Goal: Information Seeking & Learning: Learn about a topic

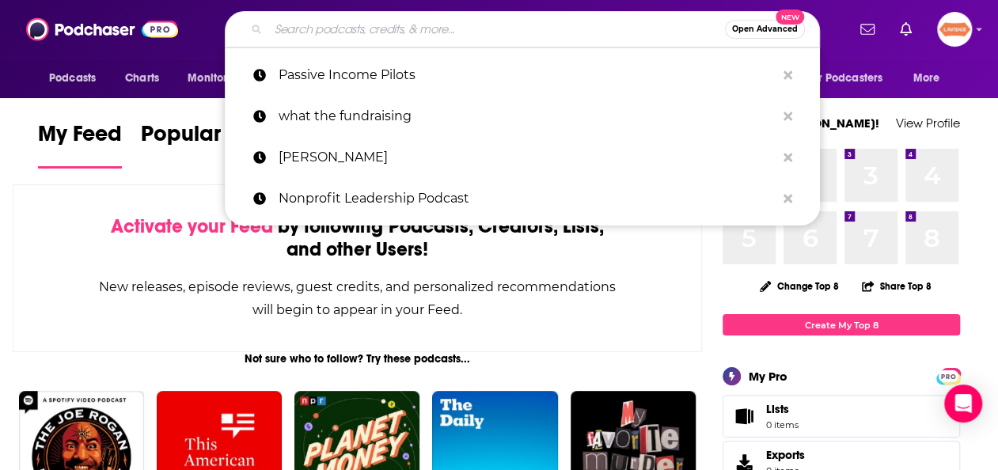
click at [434, 22] on input "Search podcasts, credits, & more..." at bounding box center [496, 29] width 456 height 25
paste input "THE KING DEMS PODCAST"
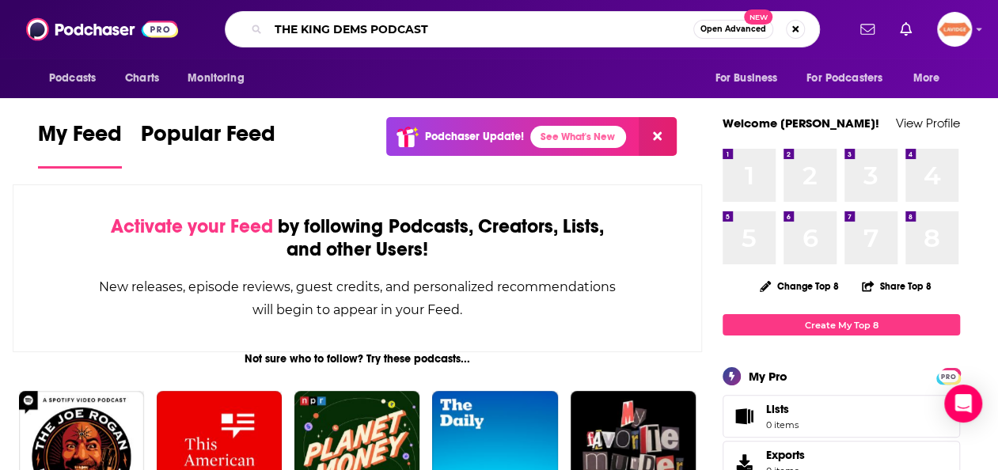
type input "THE KING DEMS PODCAST"
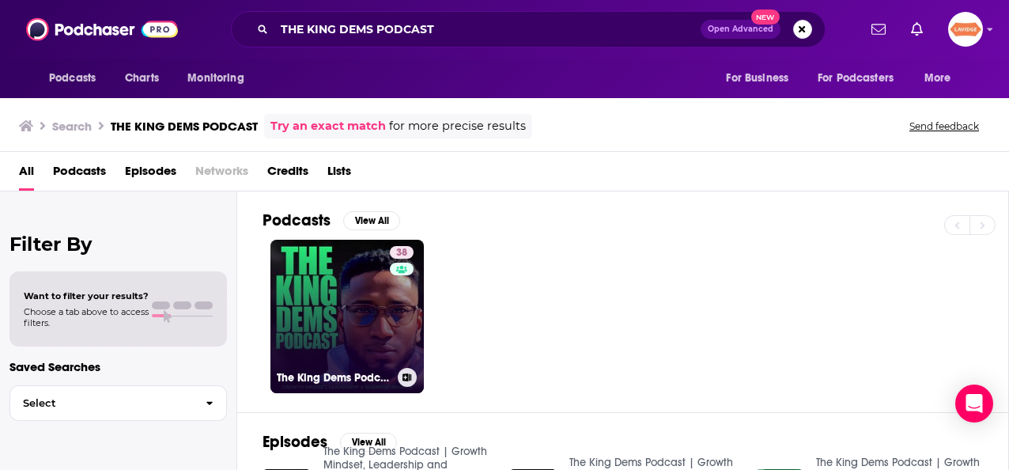
click at [324, 334] on link "38 The King Dems Podcast | Growth Mindset, Leadership and Business Insights" at bounding box center [347, 316] width 153 height 153
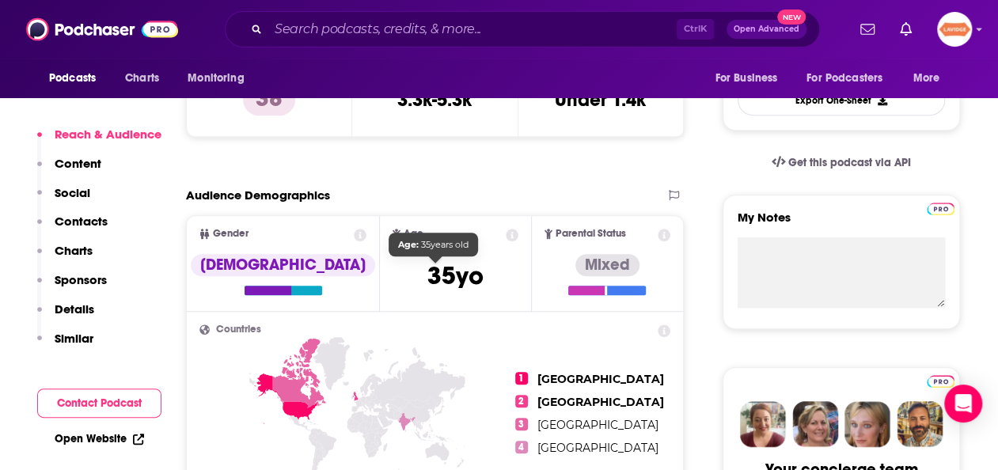
scroll to position [445, 0]
